Goal: Transaction & Acquisition: Purchase product/service

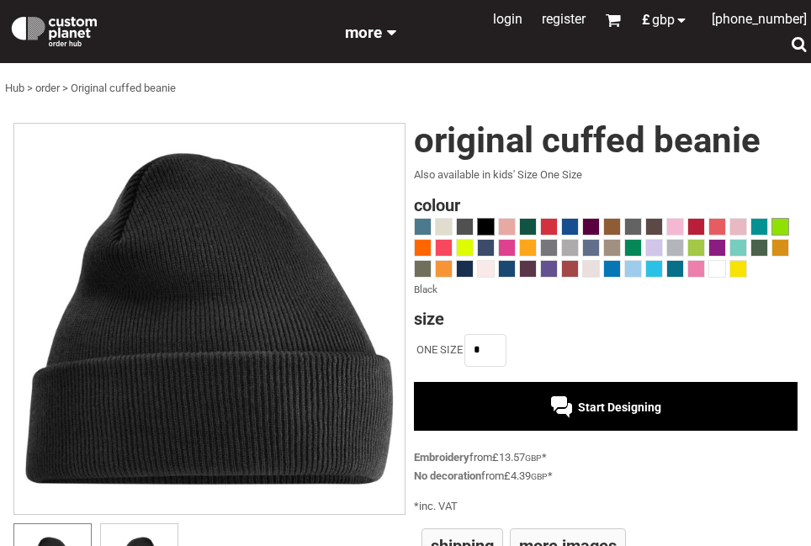
click at [774, 225] on span at bounding box center [780, 227] width 16 height 16
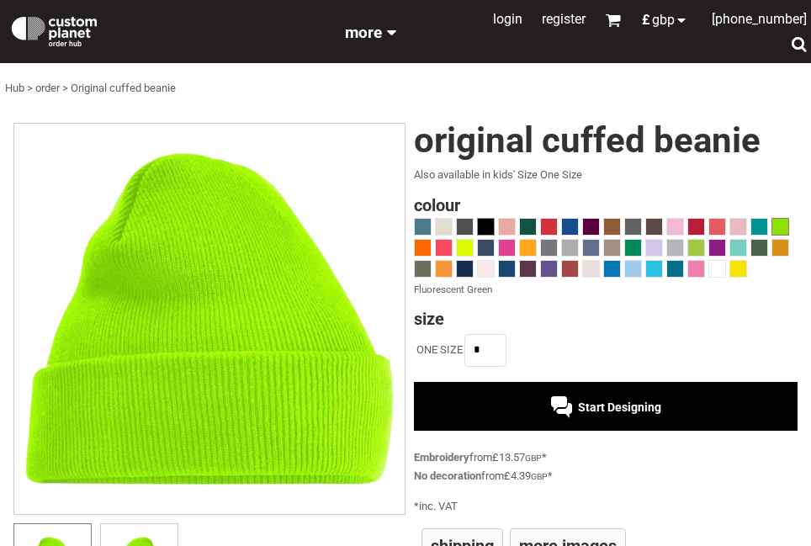
click at [479, 219] on span at bounding box center [486, 227] width 16 height 16
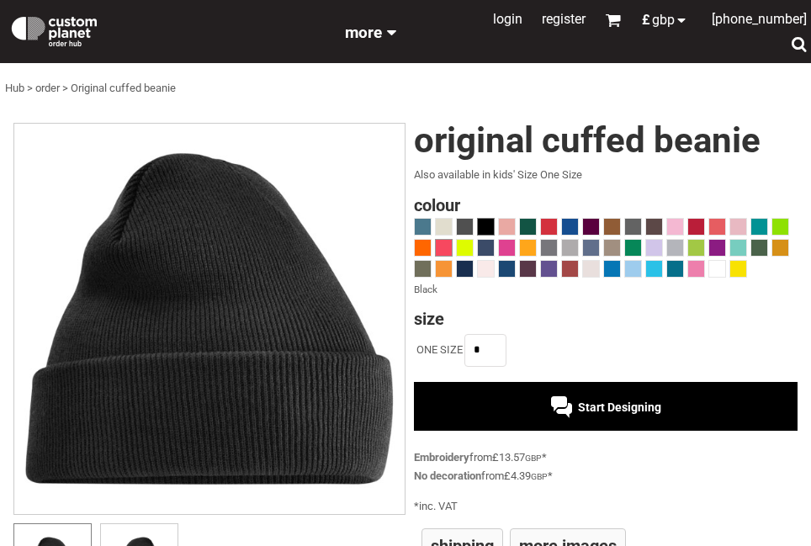
click at [441, 244] on span at bounding box center [444, 248] width 16 height 16
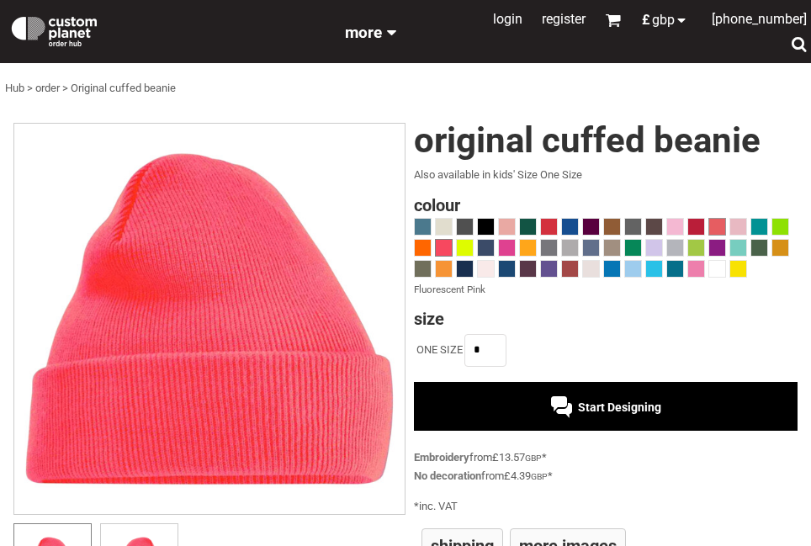
click at [720, 225] on span at bounding box center [717, 227] width 16 height 16
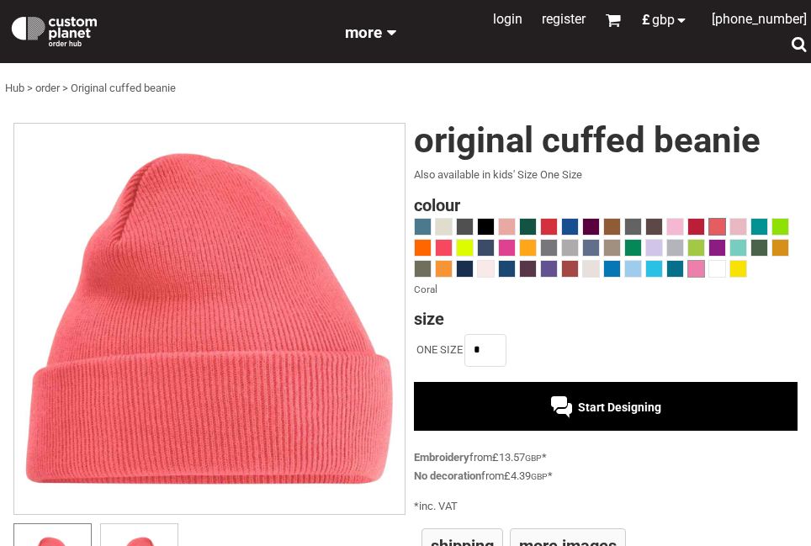
click at [691, 269] on span at bounding box center [696, 269] width 16 height 16
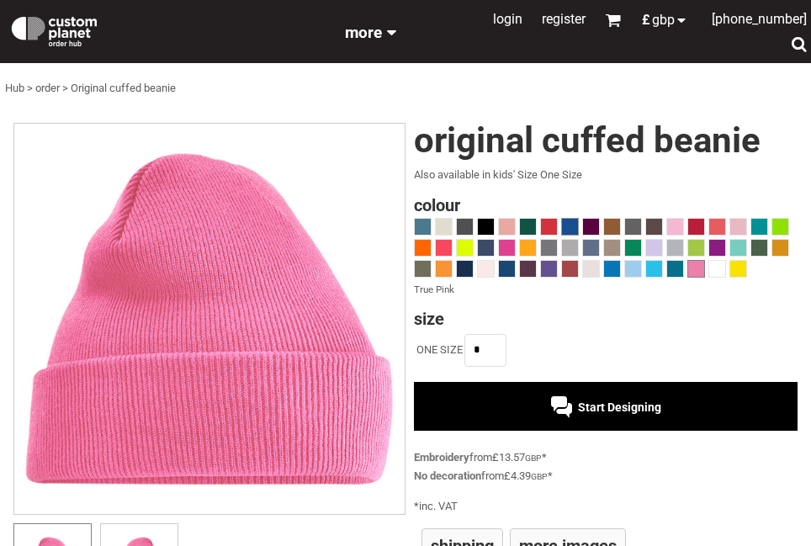
click at [571, 225] on span at bounding box center [570, 227] width 16 height 16
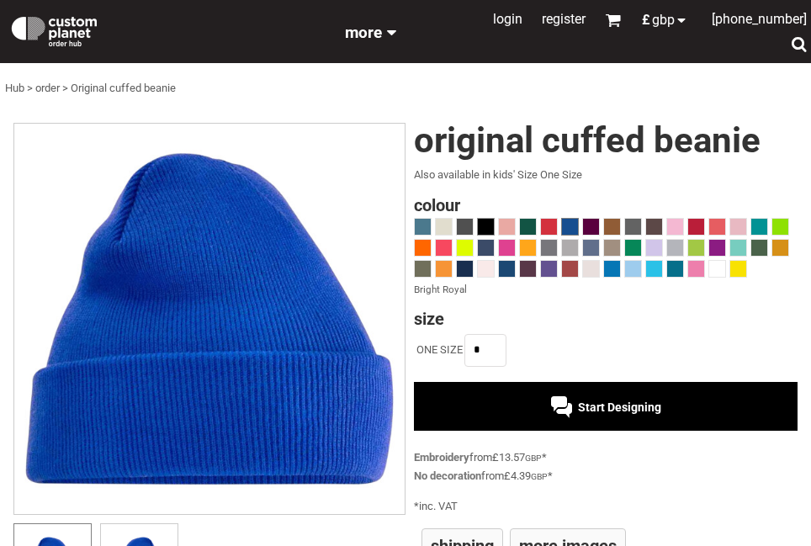
click at [491, 225] on span at bounding box center [486, 227] width 16 height 16
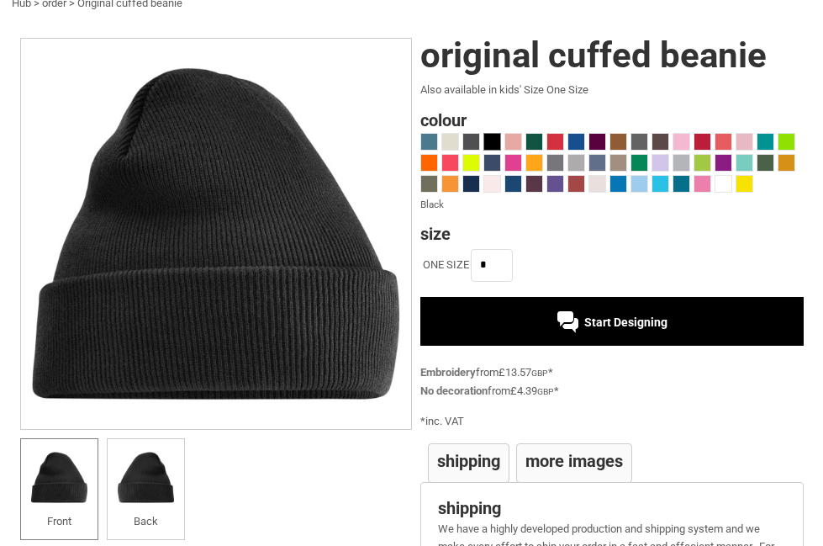
scroll to position [84, 0]
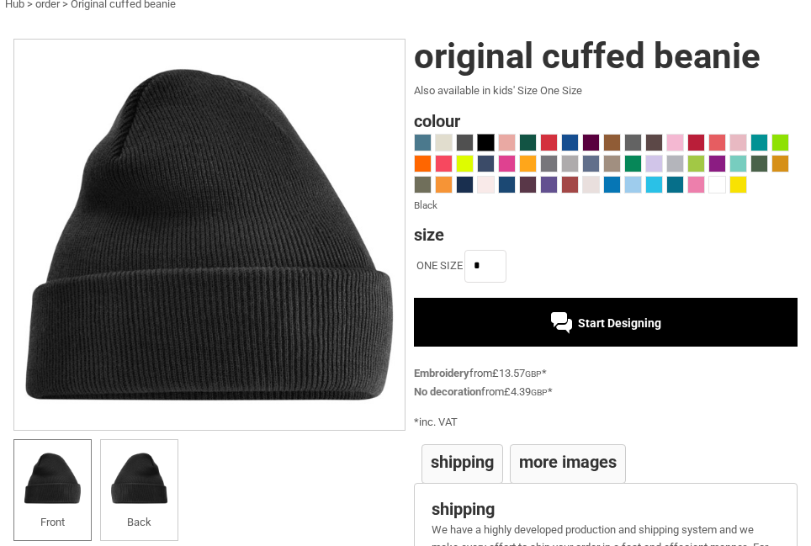
click at [579, 309] on div "Start Designing" at bounding box center [606, 322] width 384 height 49
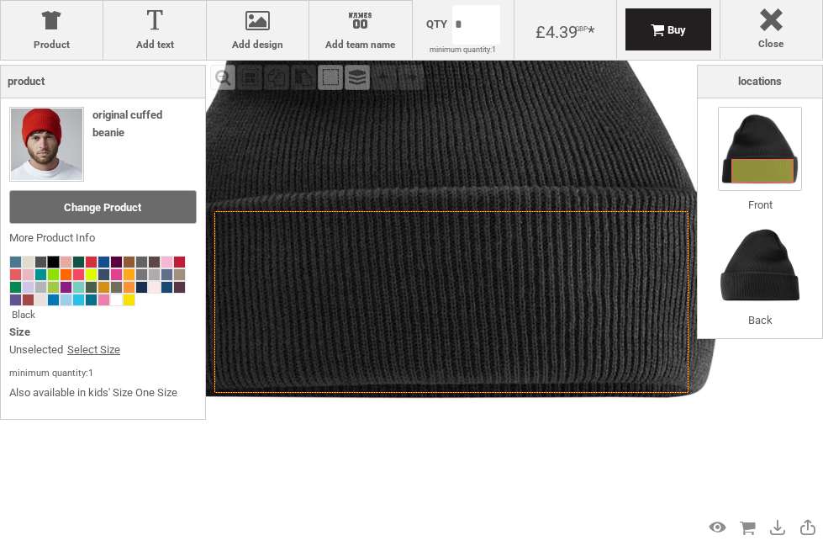
drag, startPoint x: 537, startPoint y: 411, endPoint x: 495, endPoint y: 407, distance: 42.3
click at [496, 407] on div "Created with [PERSON_NAME] 2.1.2" at bounding box center [431, 135] width 620 height 620
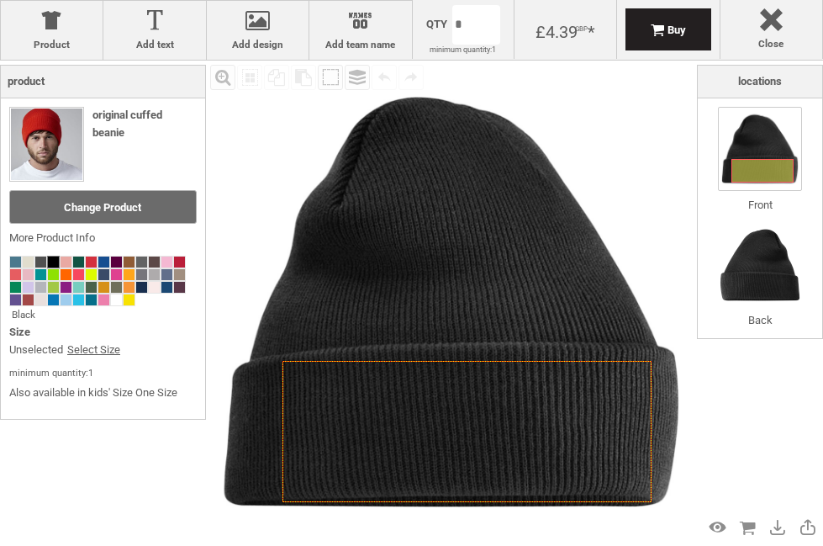
click at [491, 406] on div "Created with [PERSON_NAME] 2.1.2" at bounding box center [451, 302] width 483 height 483
click at [116, 272] on span at bounding box center [116, 274] width 11 height 11
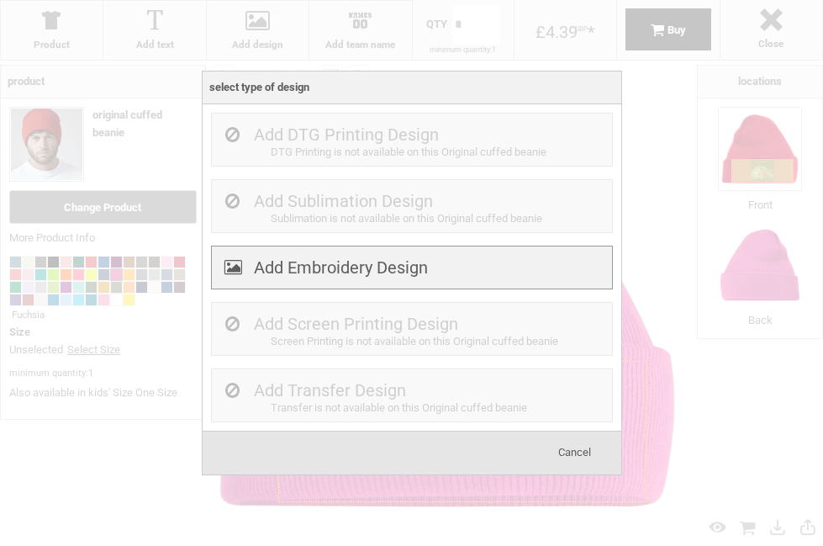
click at [331, 267] on label "Add Embroidery Design" at bounding box center [341, 267] width 174 height 20
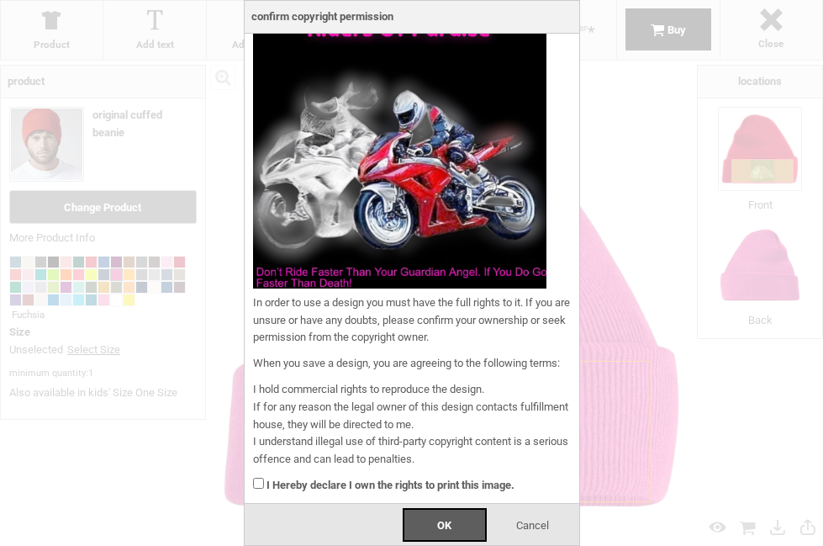
scroll to position [66, 0]
click at [441, 525] on span "OK" at bounding box center [444, 525] width 14 height 13
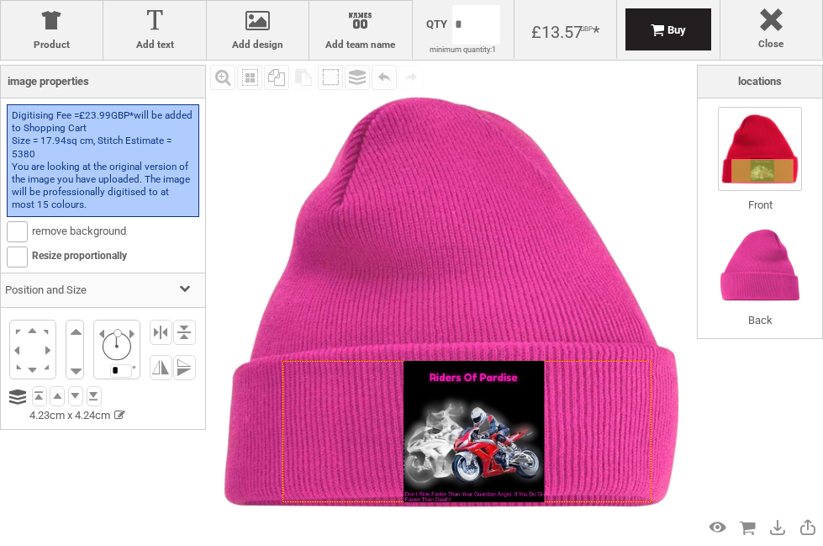
drag, startPoint x: 472, startPoint y: 430, endPoint x: 479, endPoint y: 415, distance: 16.6
click at [479, 415] on div at bounding box center [474, 431] width 141 height 141
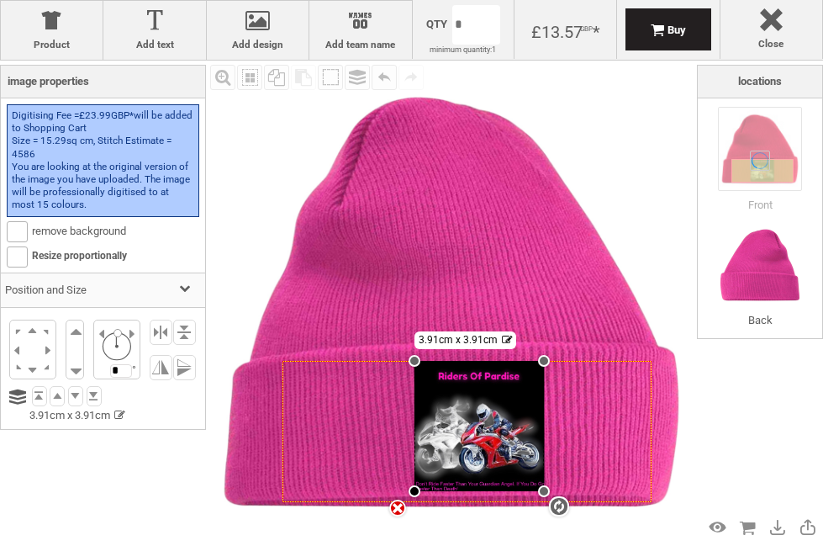
drag, startPoint x: 408, startPoint y: 503, endPoint x: 414, endPoint y: 490, distance: 13.9
click at [414, 490] on div at bounding box center [415, 491] width 12 height 12
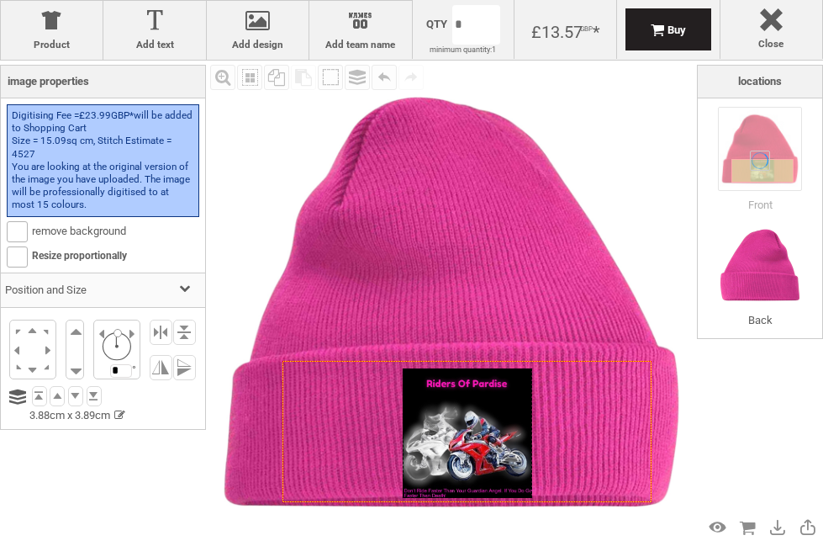
drag, startPoint x: 463, startPoint y: 444, endPoint x: 450, endPoint y: 452, distance: 14.7
click at [450, 452] on div at bounding box center [468, 433] width 130 height 130
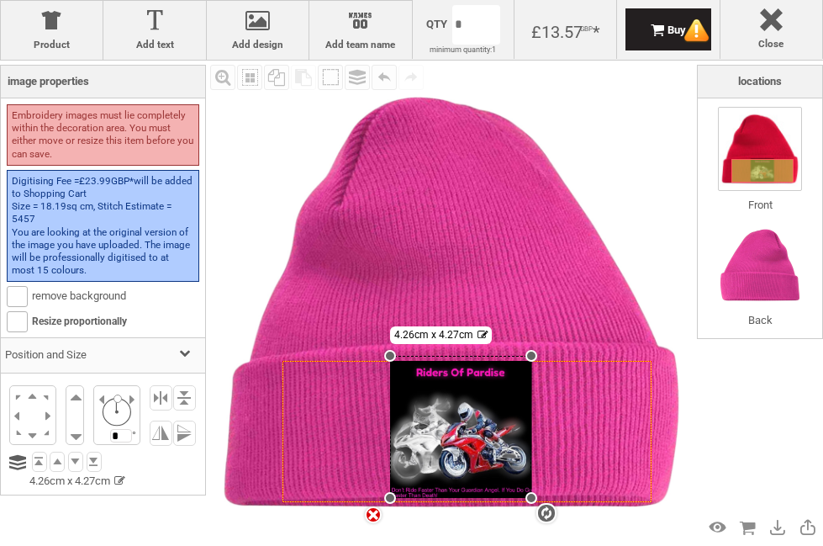
drag, startPoint x: 398, startPoint y: 368, endPoint x: 358, endPoint y: 356, distance: 41.5
click at [358, 356] on div "Created with [PERSON_NAME] 2.1.2 settings 4.26cm x 4.27cm" at bounding box center [451, 302] width 483 height 483
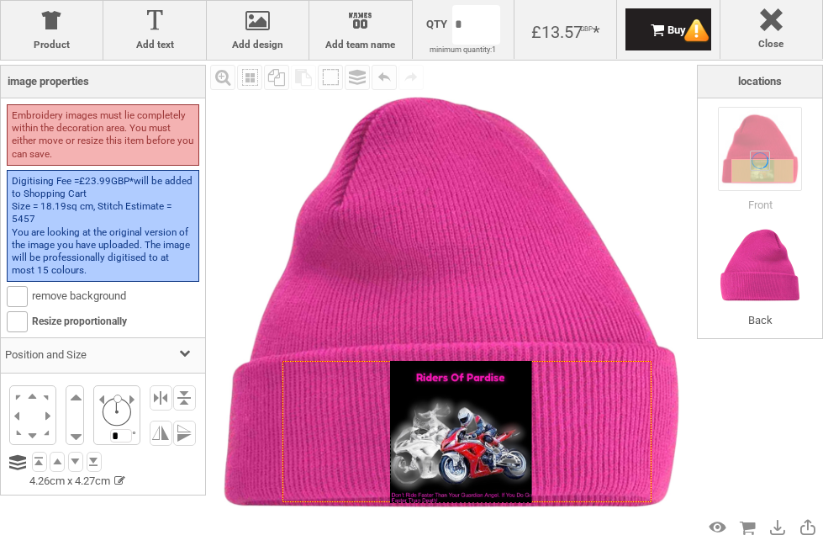
click at [430, 483] on div at bounding box center [461, 432] width 142 height 142
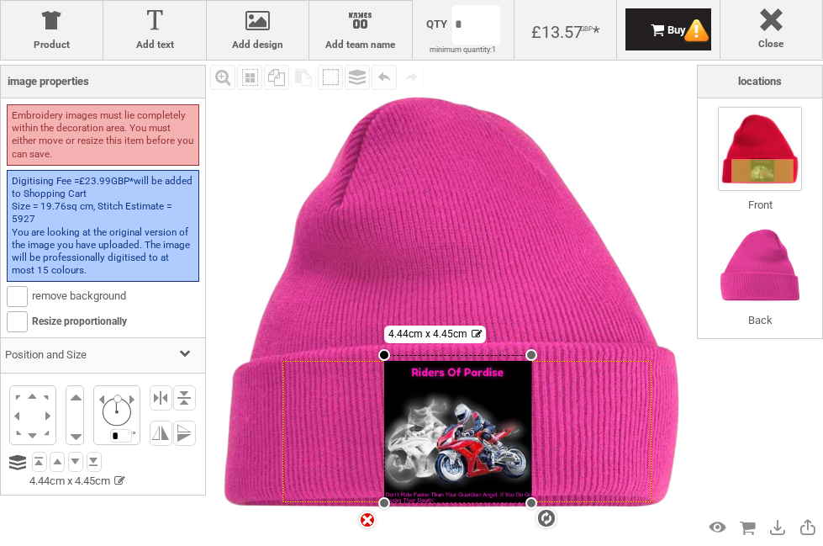
click at [382, 355] on div at bounding box center [384, 355] width 12 height 12
click at [643, 272] on img at bounding box center [451, 302] width 483 height 483
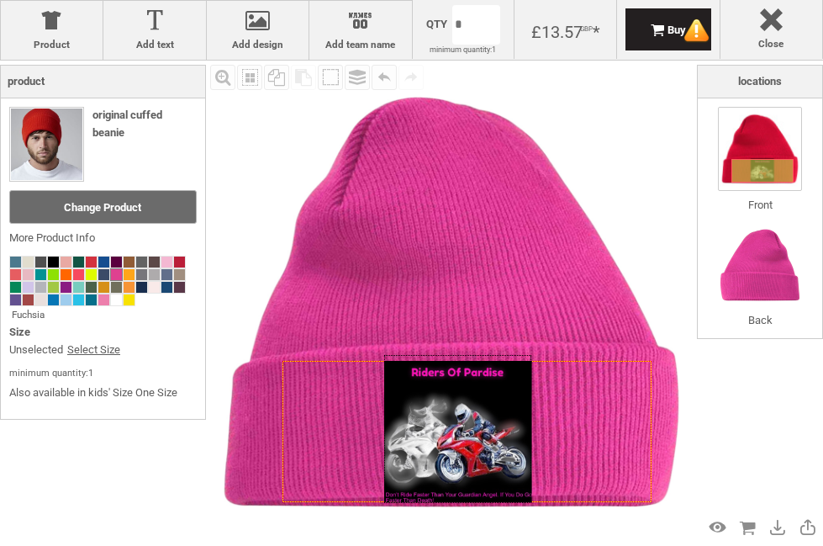
click at [508, 417] on div at bounding box center [458, 429] width 148 height 148
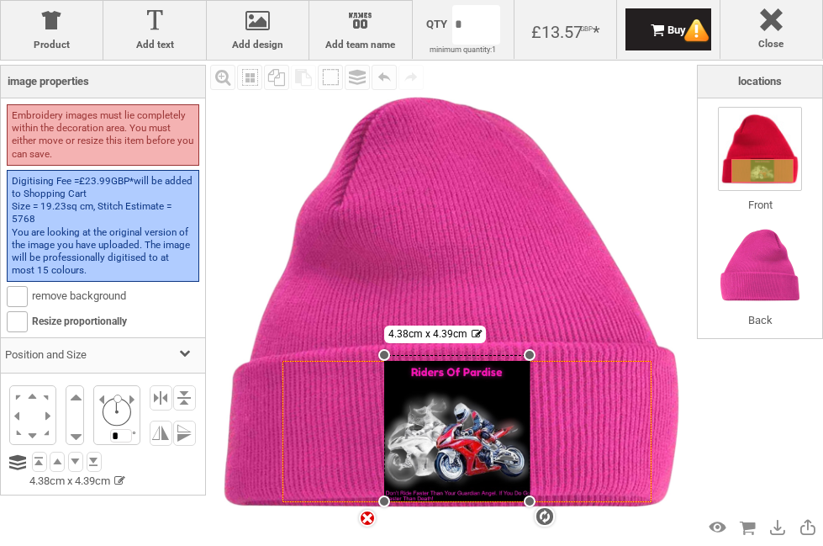
click at [542, 501] on div "Created with [PERSON_NAME] 2.1.2 settings 4.38cm x 4.39cm" at bounding box center [467, 431] width 369 height 141
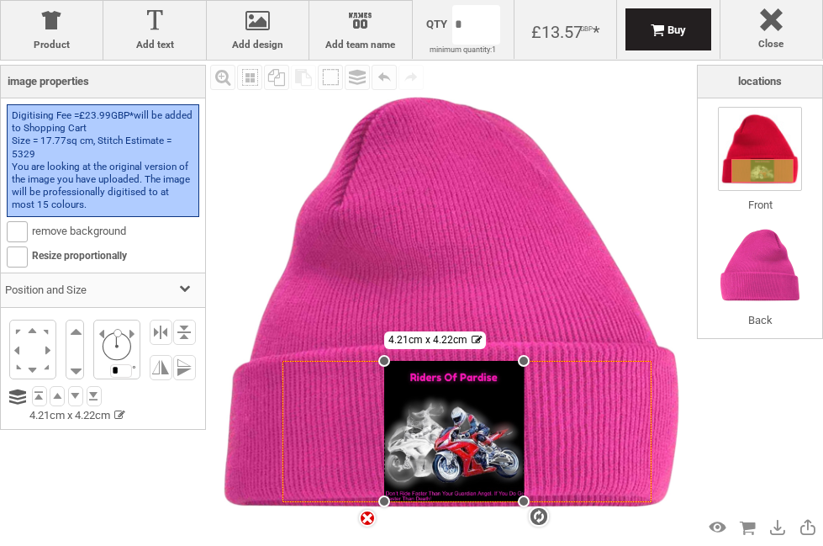
click at [533, 361] on div "Created with [PERSON_NAME] 2.1.2 settings 4.21cm x 4.22cm" at bounding box center [467, 431] width 369 height 141
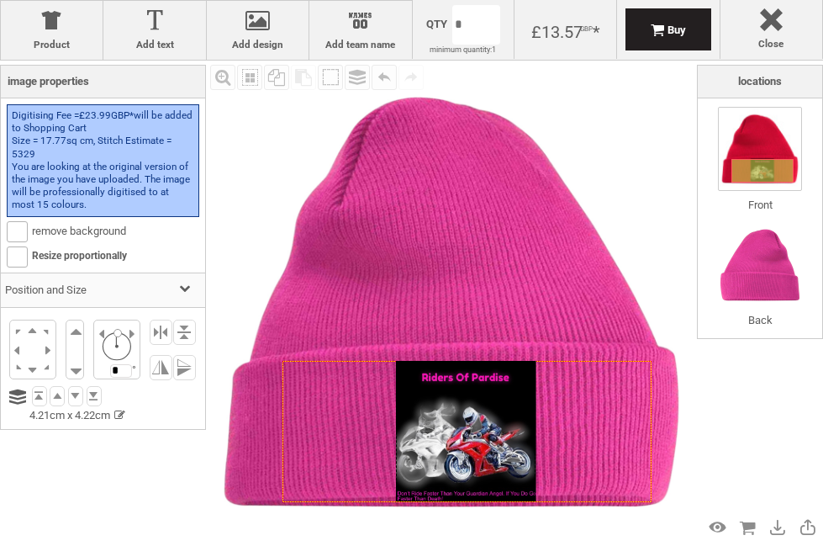
drag, startPoint x: 494, startPoint y: 400, endPoint x: 505, endPoint y: 397, distance: 12.2
click at [505, 397] on div at bounding box center [466, 431] width 140 height 140
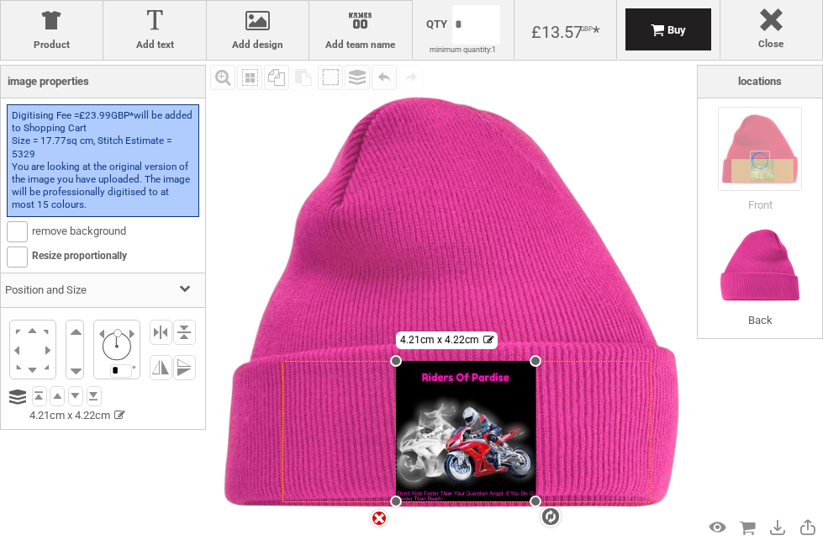
click at [621, 172] on img at bounding box center [451, 302] width 483 height 483
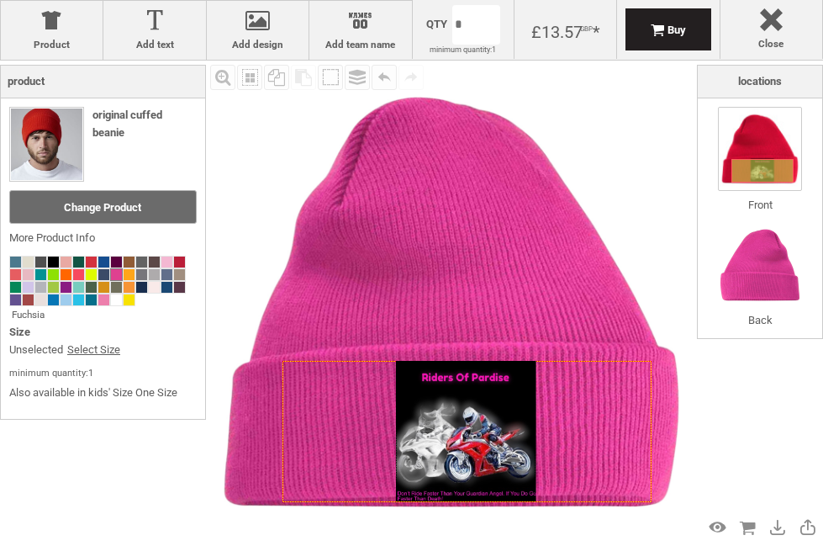
click at [514, 402] on div at bounding box center [466, 431] width 140 height 140
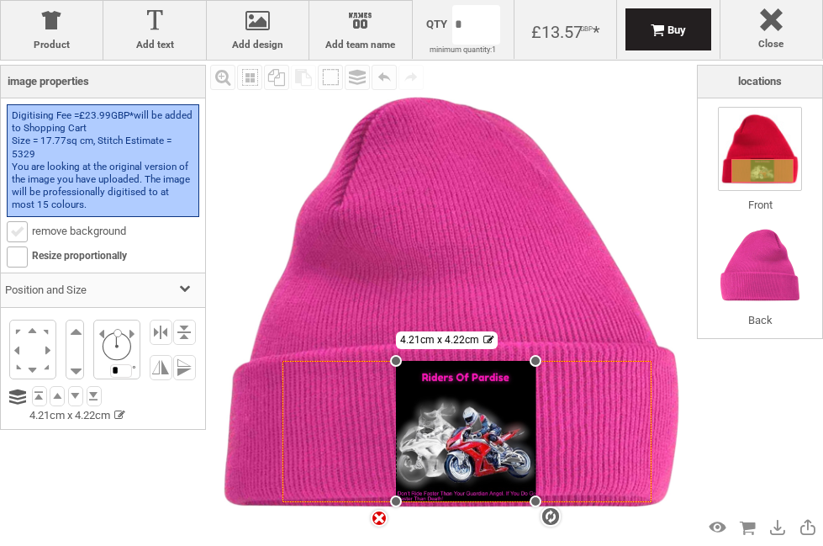
click at [24, 231] on b at bounding box center [17, 231] width 19 height 19
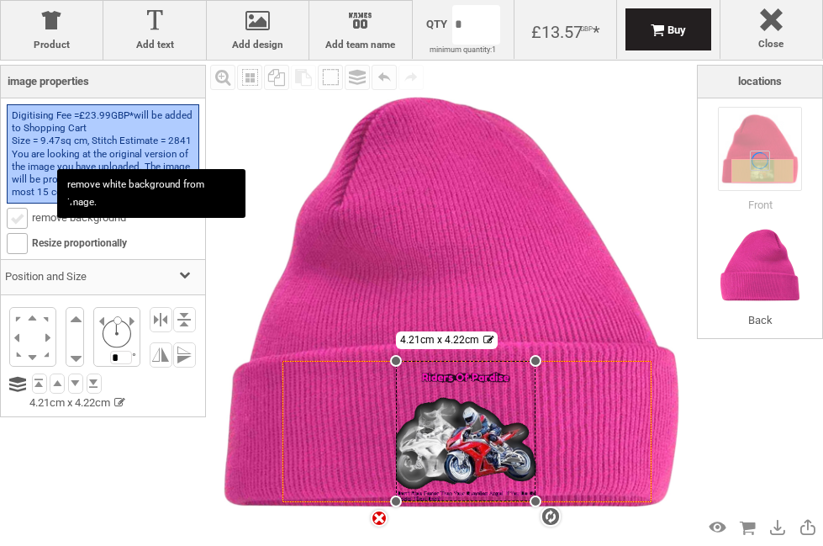
click at [19, 224] on b at bounding box center [17, 218] width 19 height 19
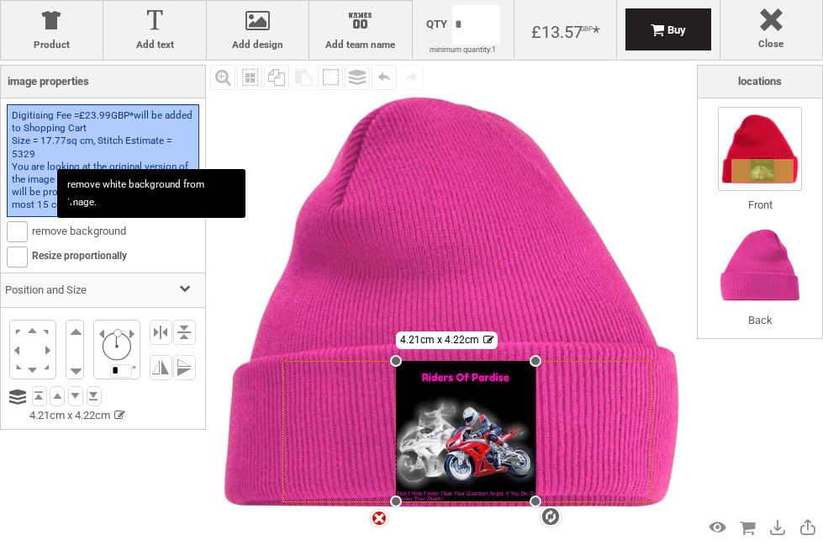
click at [653, 123] on img at bounding box center [451, 302] width 483 height 483
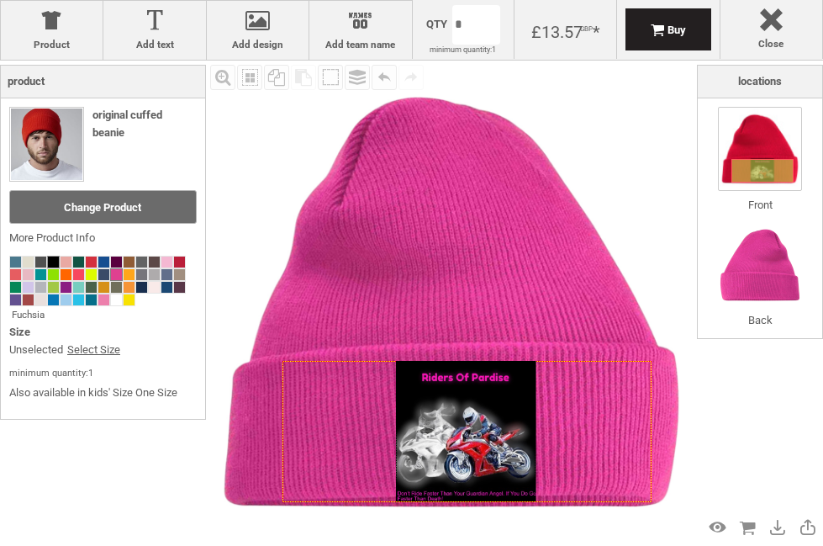
click at [50, 259] on span at bounding box center [53, 262] width 11 height 11
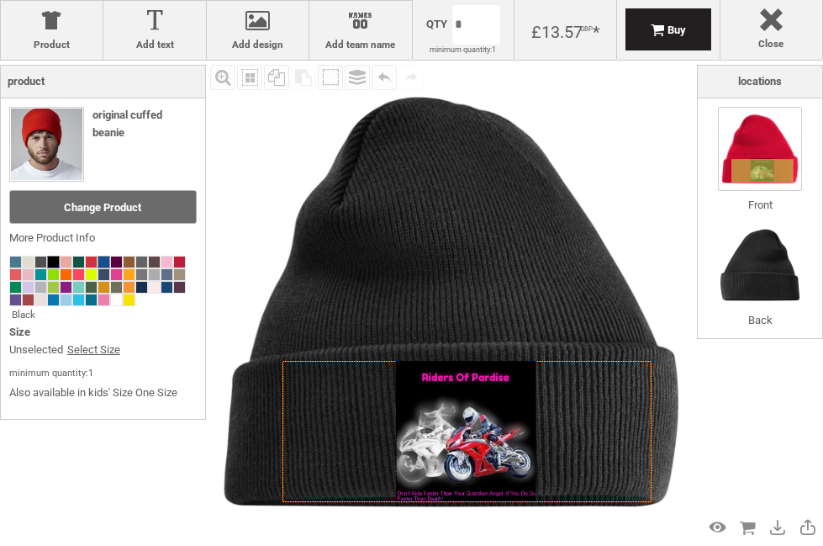
click at [104, 257] on span at bounding box center [103, 262] width 11 height 11
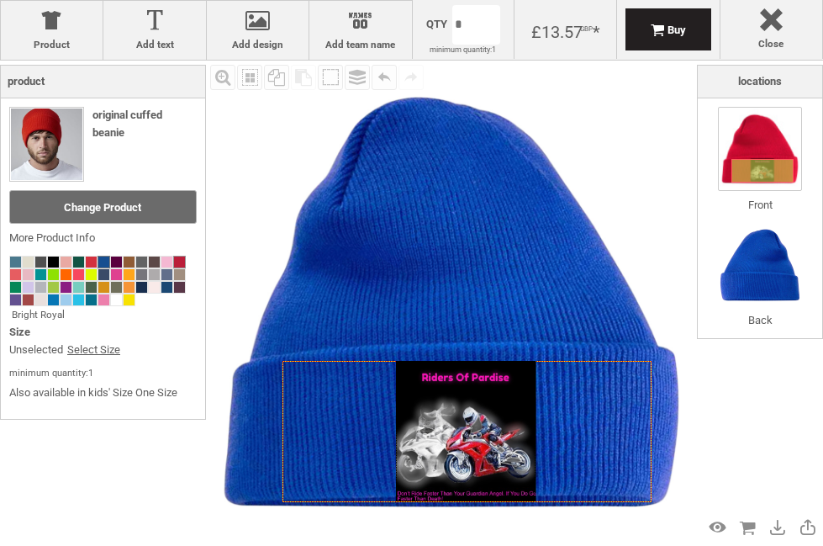
click at [183, 261] on span at bounding box center [179, 262] width 11 height 11
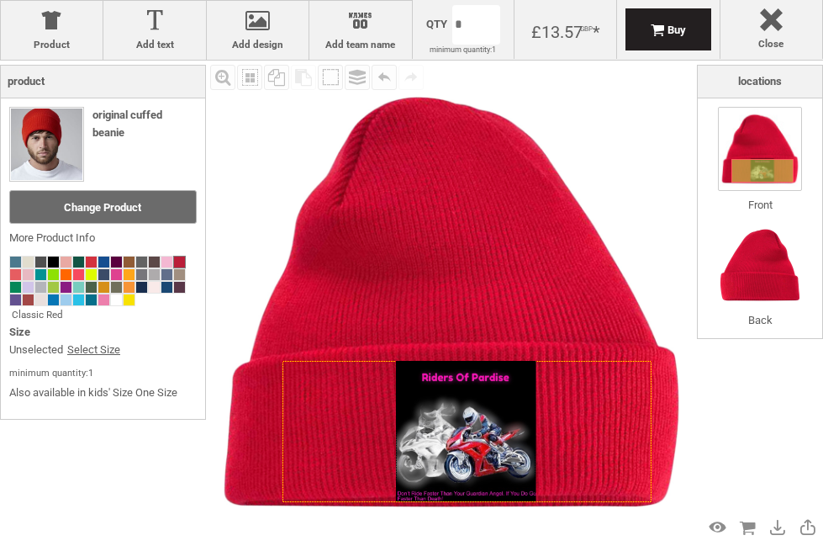
click at [78, 344] on link "Select Size" at bounding box center [93, 350] width 53 height 18
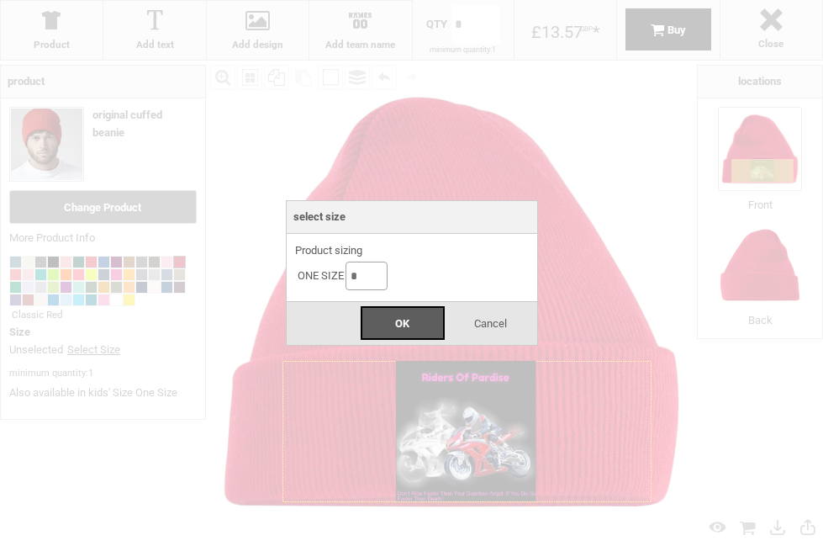
click at [369, 273] on input "*" at bounding box center [367, 276] width 42 height 29
click at [436, 322] on div "OK" at bounding box center [403, 323] width 84 height 34
click at [353, 272] on input "*" at bounding box center [367, 276] width 42 height 29
type input "*"
click at [399, 313] on div "OK" at bounding box center [403, 323] width 84 height 34
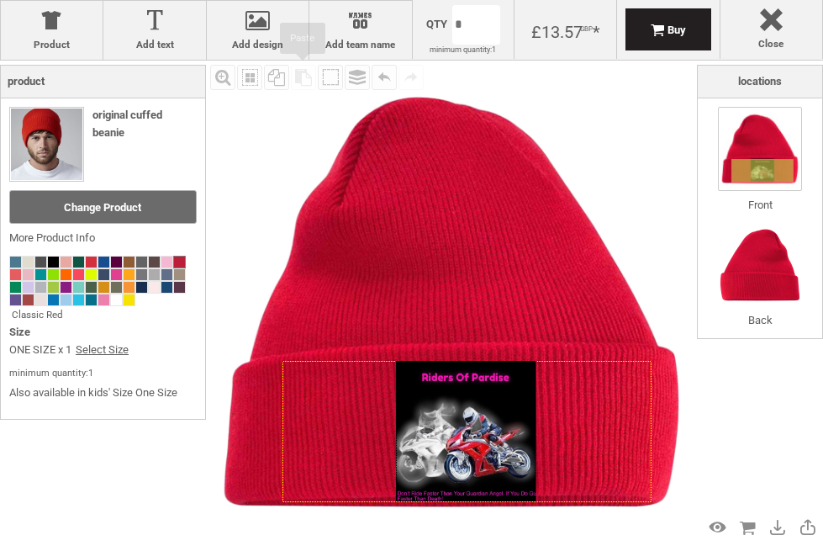
click at [444, 401] on div at bounding box center [466, 431] width 140 height 140
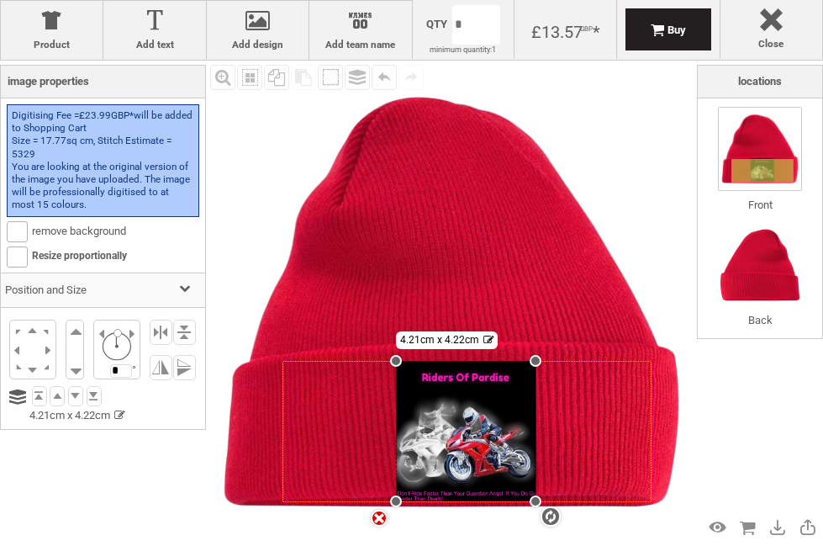
click at [246, 248] on img at bounding box center [451, 302] width 483 height 483
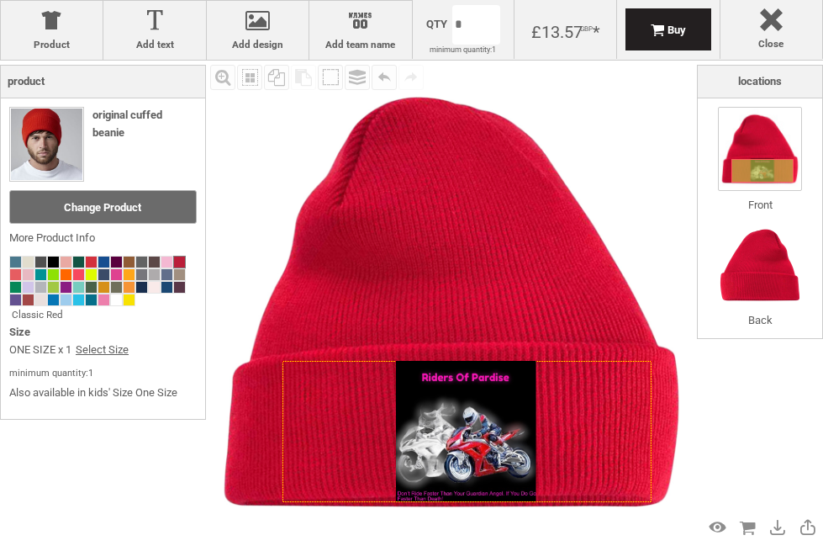
click at [574, 34] on div "£13.57 GBP *" at bounding box center [566, 30] width 69 height 19
click at [652, 29] on div "Buy" at bounding box center [669, 30] width 36 height 13
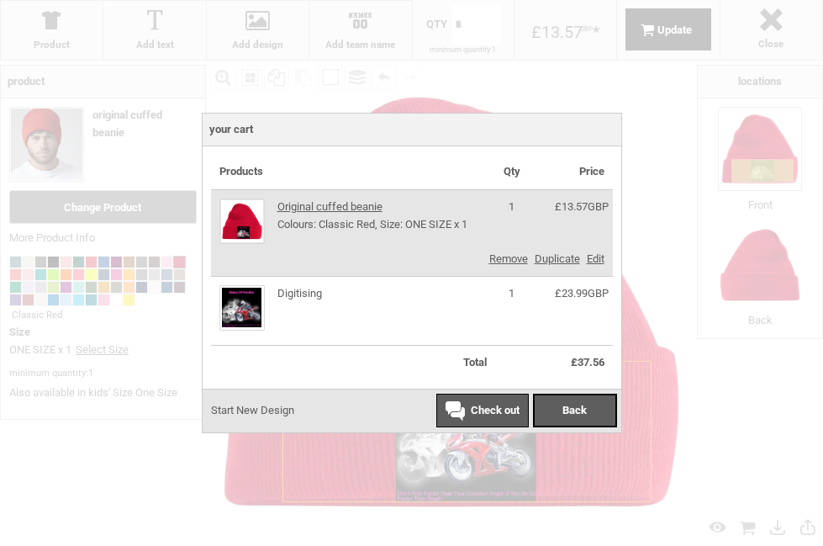
click at [491, 415] on span "Check out" at bounding box center [495, 410] width 49 height 13
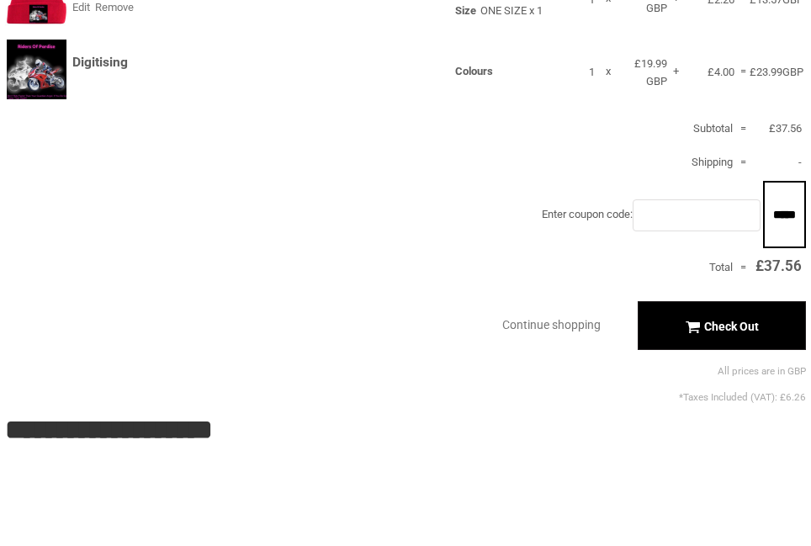
scroll to position [252, 0]
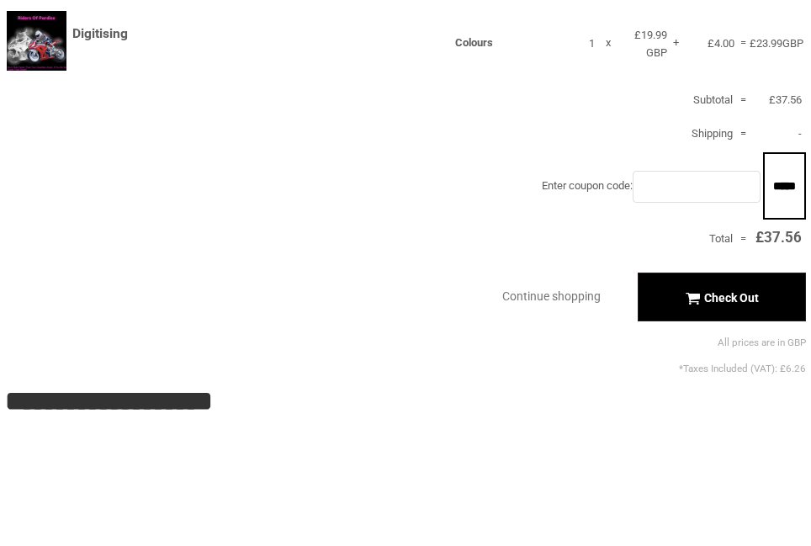
click at [689, 293] on div "Check Out" at bounding box center [721, 297] width 73 height 13
